Goal: Check status: Check status

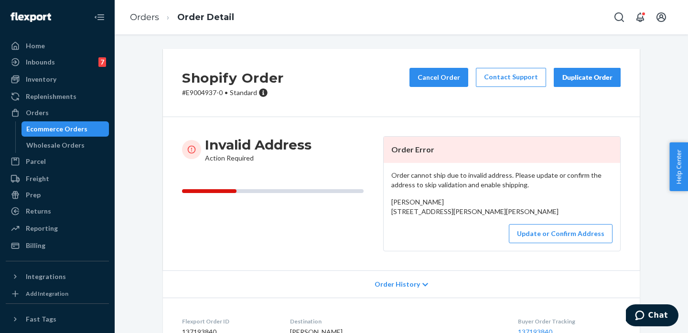
scroll to position [30, 0]
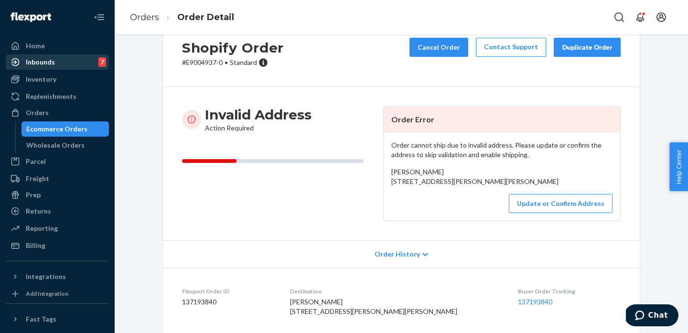
click at [46, 61] on div "Inbounds" at bounding box center [40, 62] width 29 height 10
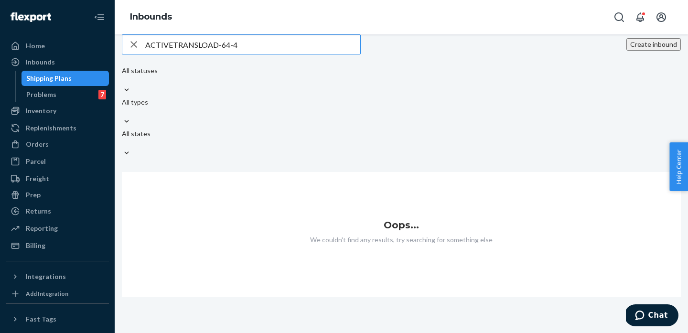
drag, startPoint x: 259, startPoint y: 65, endPoint x: 164, endPoint y: 42, distance: 97.5
click at [168, 42] on div "ACTIVETRANSLOAD-64-4 Create inbound All statuses All types All states Oops... W…" at bounding box center [402, 183] width 574 height 299
paste input "PP2755384590"
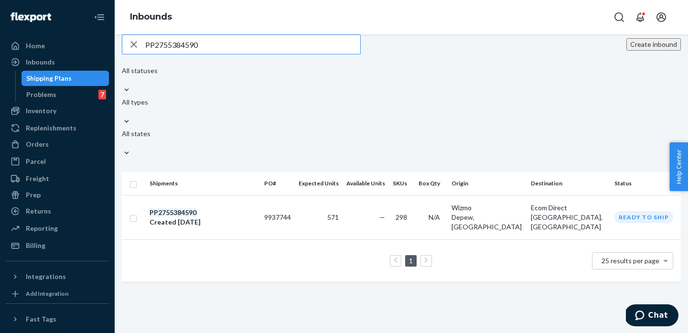
type input "PP2755384590"
click at [186, 208] on em "PP2755384590" at bounding box center [173, 212] width 47 height 8
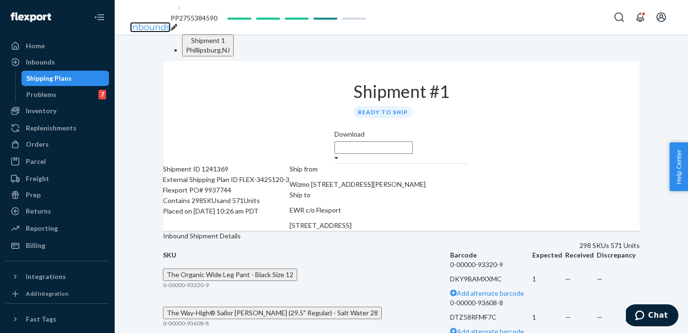
click at [151, 22] on link "Inbounds" at bounding box center [150, 27] width 41 height 11
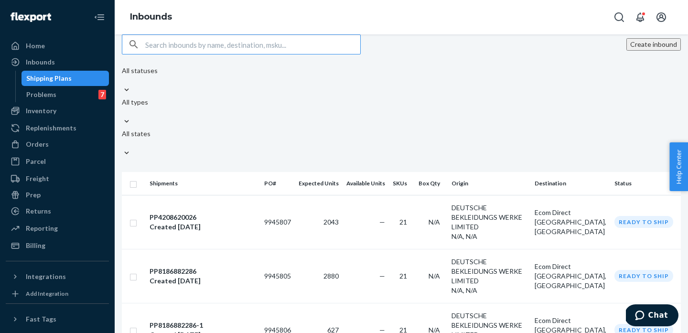
click at [251, 54] on input "text" at bounding box center [252, 44] width 215 height 19
type input "PP1237439055"
click at [243, 54] on input "text" at bounding box center [252, 44] width 215 height 19
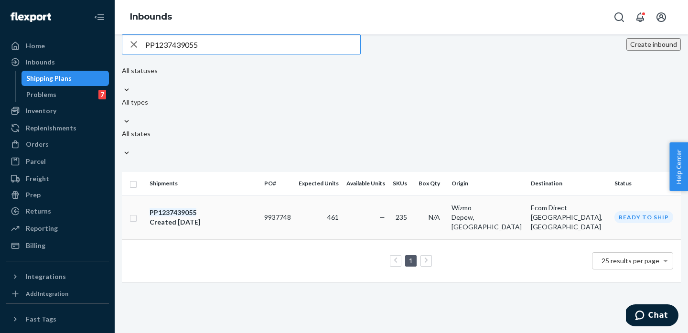
type input "PP1237439055"
click at [190, 208] on em "PP1237439055" at bounding box center [173, 212] width 47 height 8
